Goal: Information Seeking & Learning: Learn about a topic

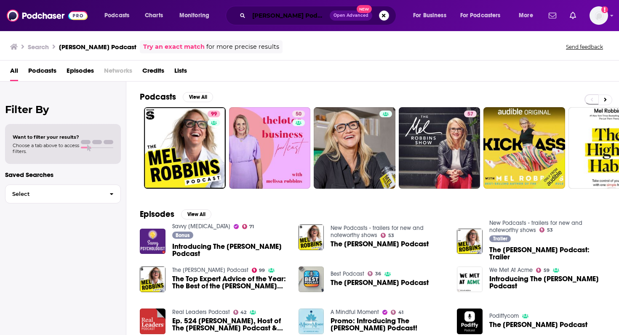
click at [289, 16] on input "[PERSON_NAME] Podcast" at bounding box center [289, 15] width 81 height 13
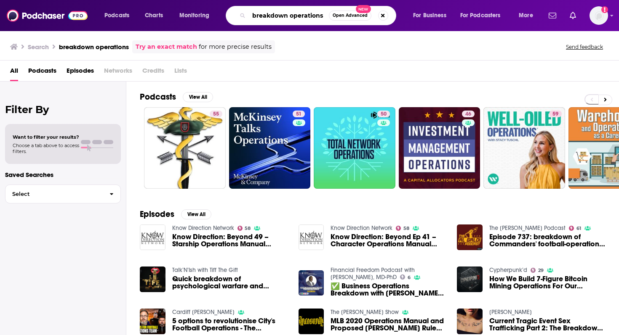
click at [258, 19] on input "breakdown operations" at bounding box center [289, 15] width 80 height 13
type input "bialik"
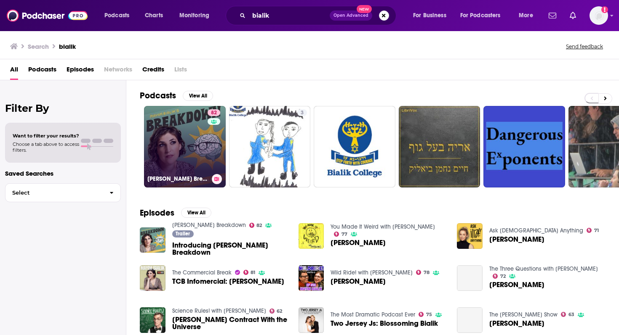
click at [187, 152] on link "82 [PERSON_NAME] Breakdown" at bounding box center [185, 147] width 82 height 82
